Goal: Task Accomplishment & Management: Manage account settings

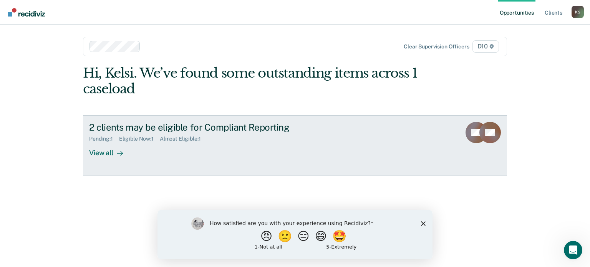
click at [147, 156] on div "2 clients may be eligible for Compliant Reporting Pending : 1 Eligible Now : 1 …" at bounding box center [233, 139] width 288 height 35
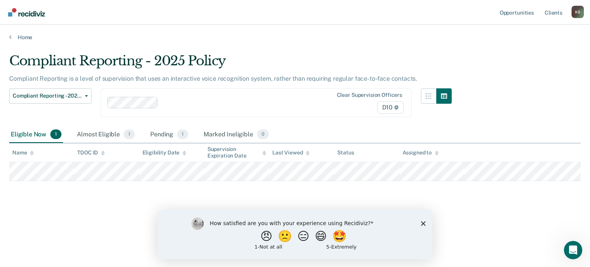
click at [422, 223] on polygon "Close survey" at bounding box center [423, 223] width 5 height 5
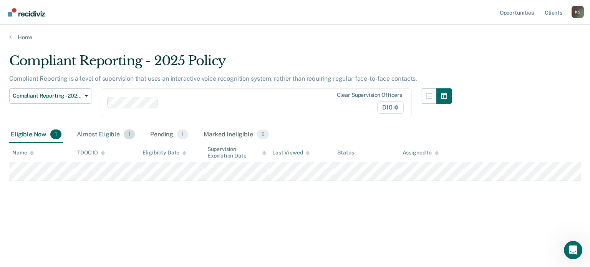
click at [90, 136] on div "Almost Eligible 1" at bounding box center [105, 134] width 61 height 17
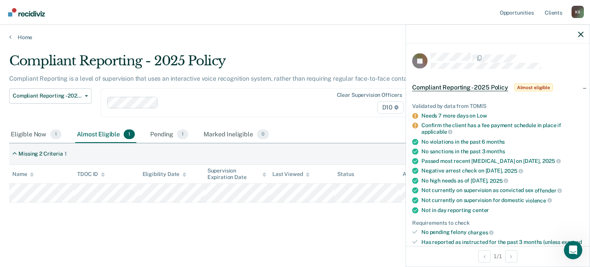
click at [578, 35] on div at bounding box center [498, 34] width 184 height 19
click at [583, 36] on icon "button" at bounding box center [580, 33] width 5 height 5
